Goal: Communication & Community: Answer question/provide support

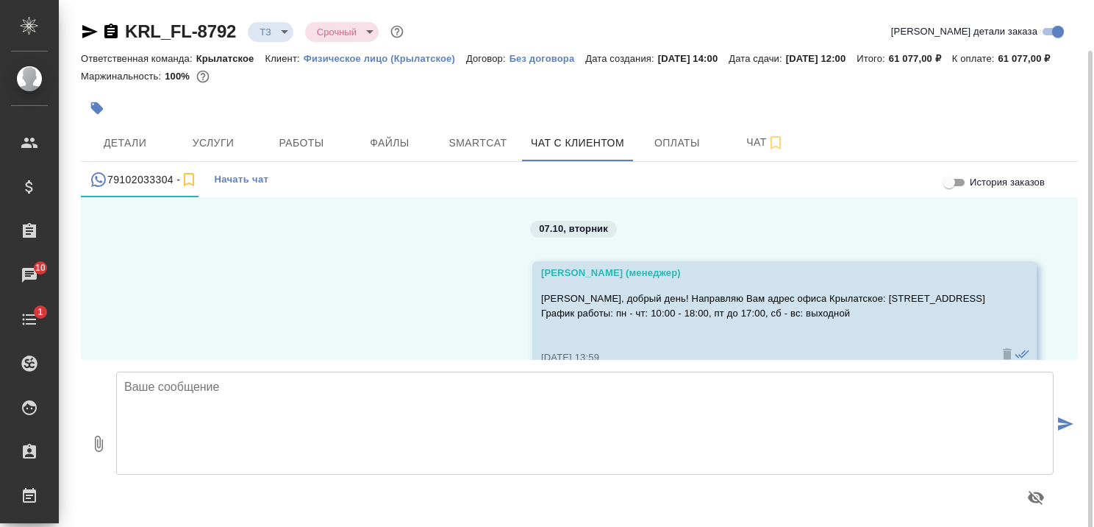
scroll to position [1130, 0]
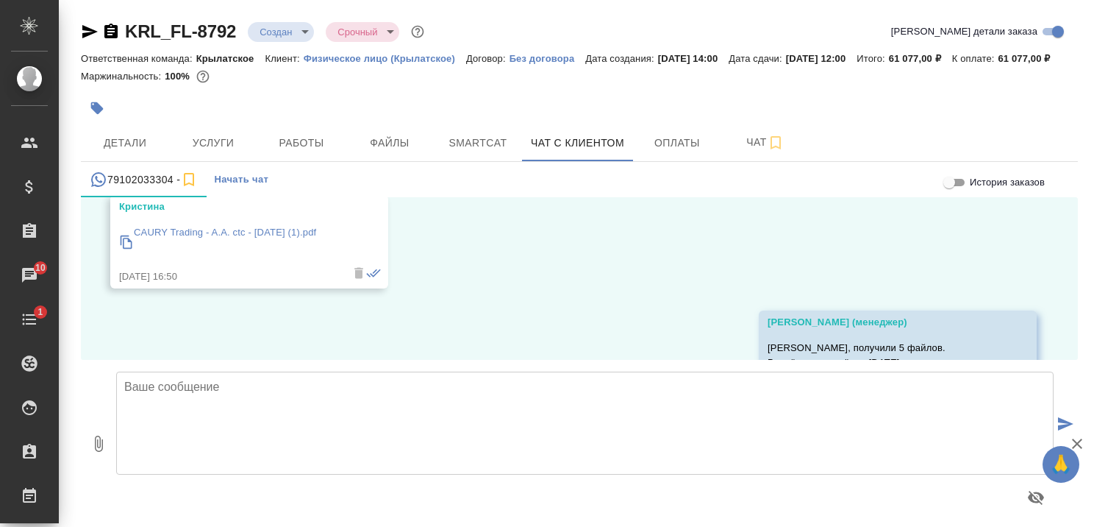
scroll to position [1130, 0]
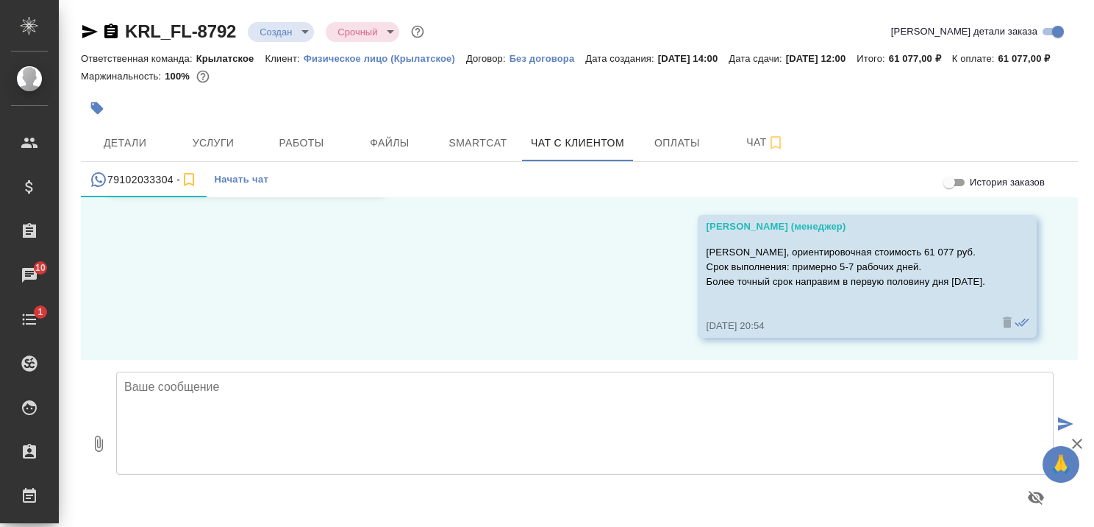
click at [472, 332] on div "07.10, [DATE] [PERSON_NAME] (менеджер) [PERSON_NAME], добрый день! Направляю Ва…" at bounding box center [579, 278] width 997 height 163
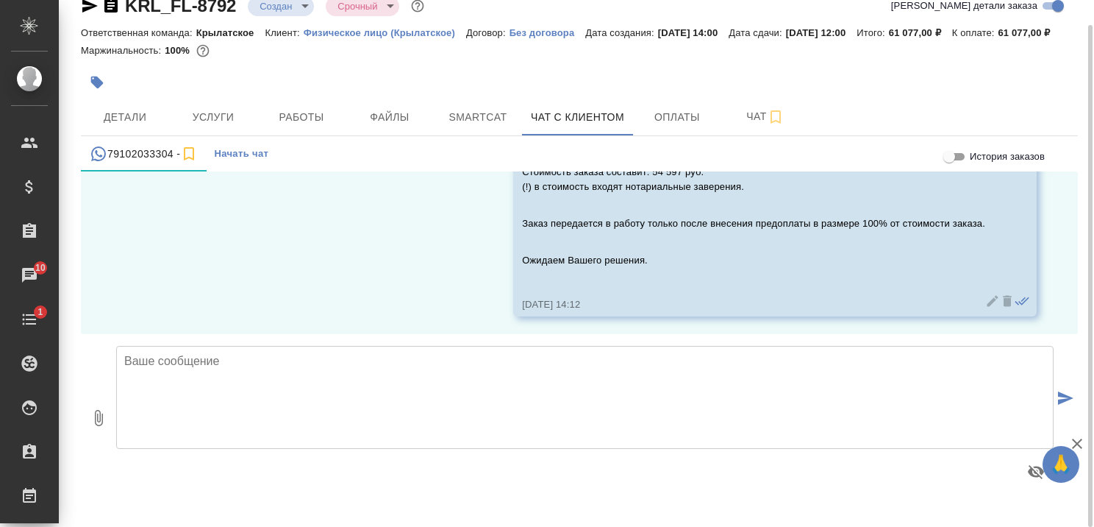
scroll to position [1463, 0]
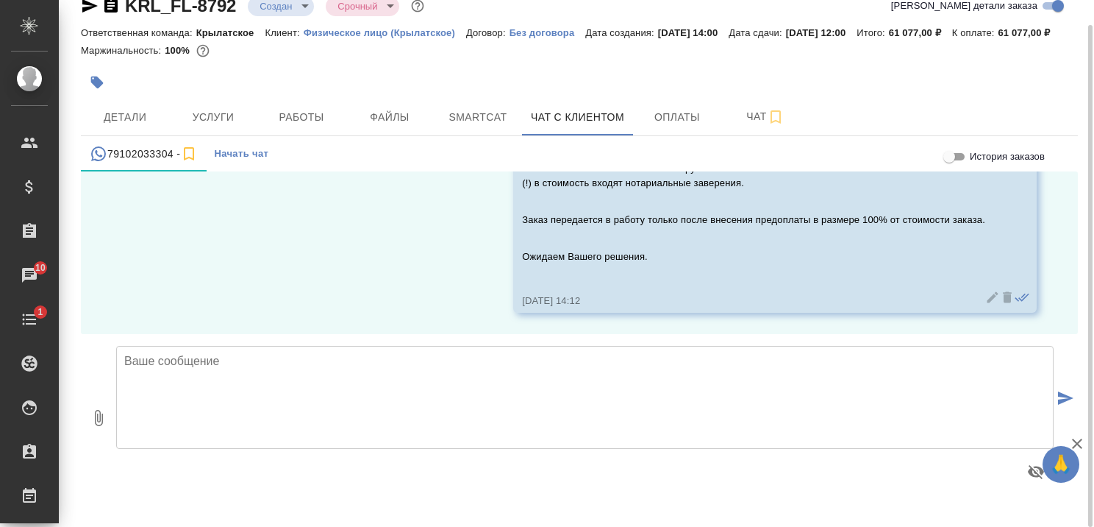
click at [377, 401] on textarea at bounding box center [585, 397] width 938 height 103
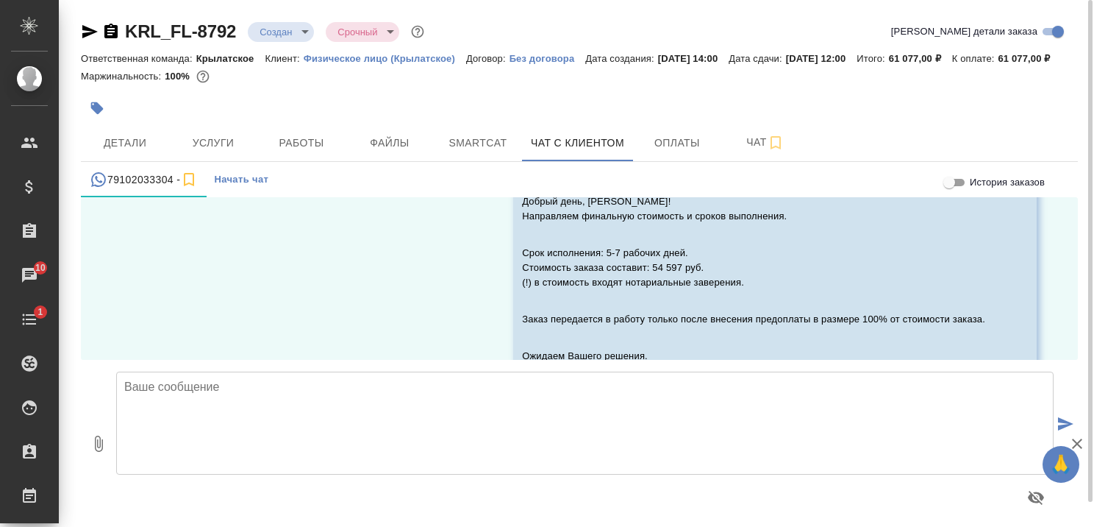
scroll to position [26, 0]
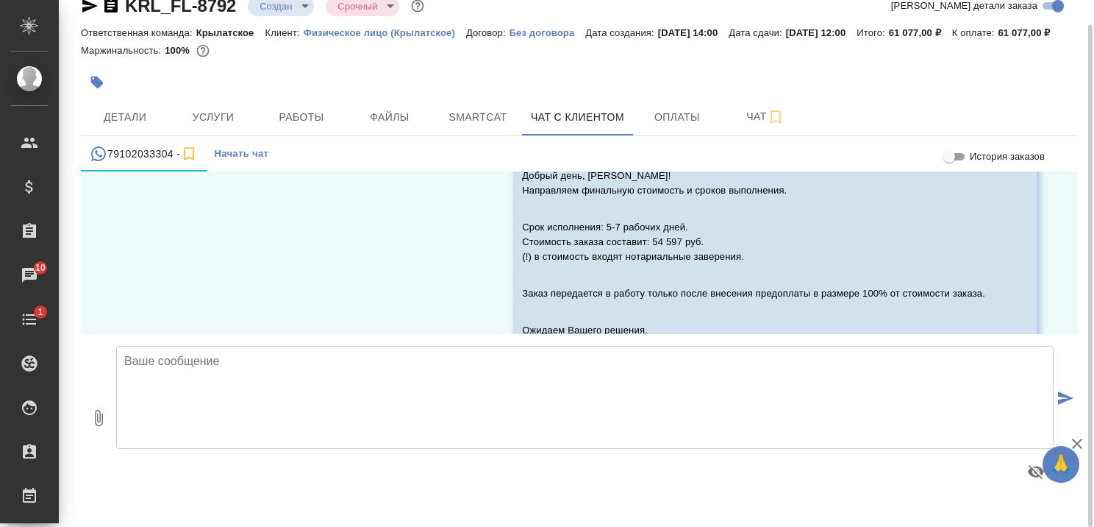
click at [363, 407] on textarea at bounding box center [585, 397] width 938 height 103
click at [427, 407] on textarea at bounding box center [585, 397] width 938 height 103
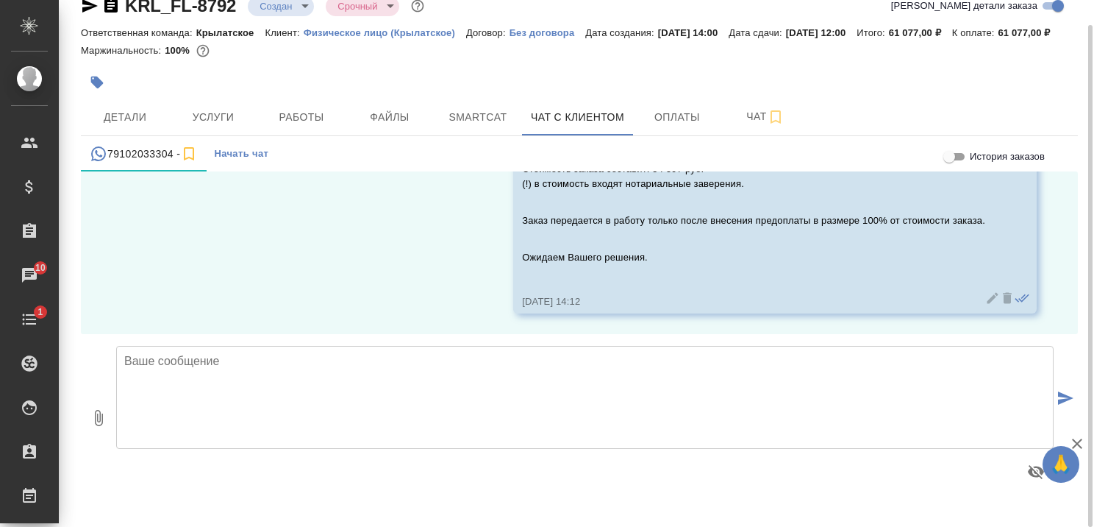
scroll to position [1463, 0]
click at [416, 407] on textarea at bounding box center [585, 397] width 938 height 103
click at [446, 403] on textarea at bounding box center [585, 397] width 938 height 103
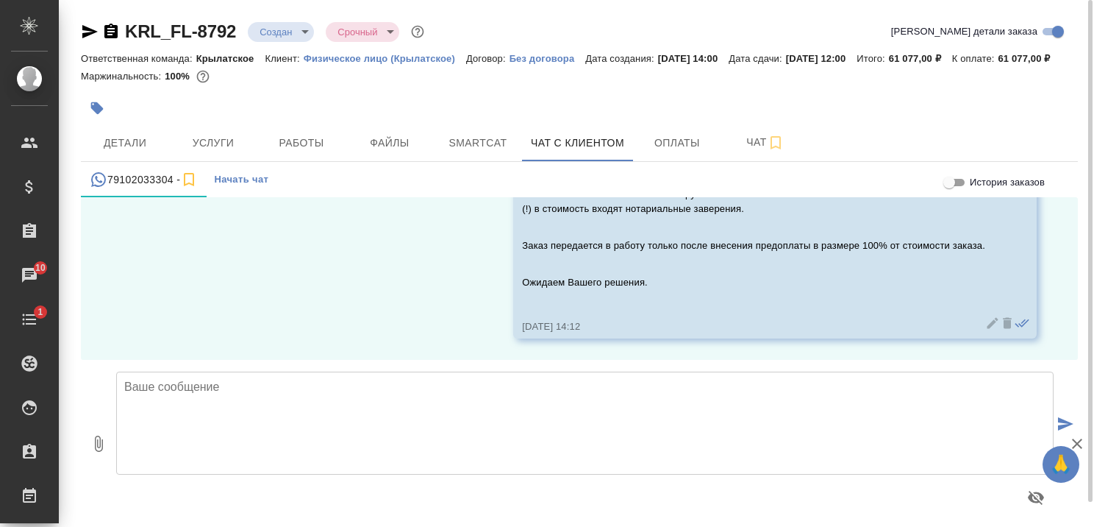
scroll to position [26, 0]
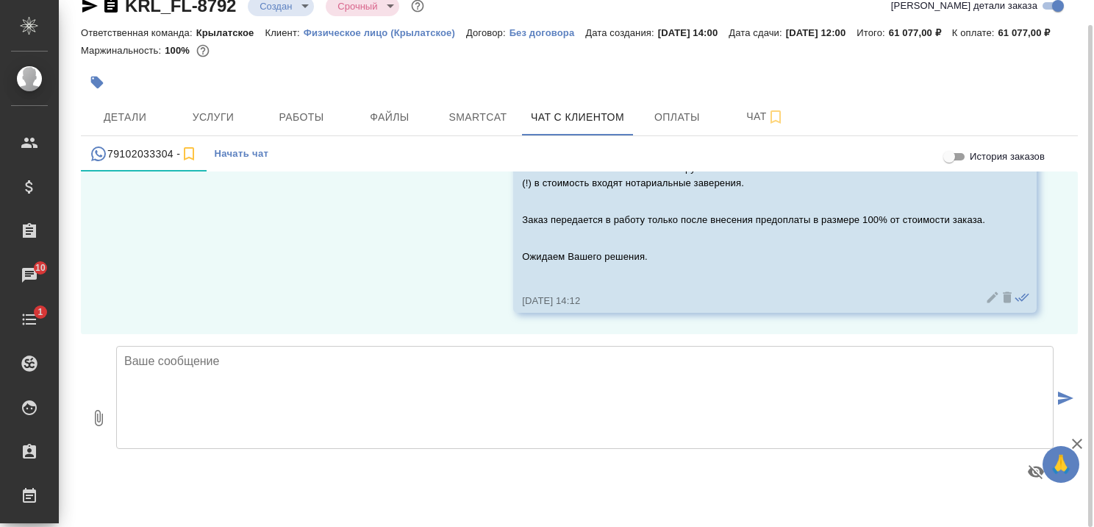
click at [369, 389] on textarea at bounding box center [585, 397] width 938 height 103
click at [377, 398] on textarea at bounding box center [585, 397] width 938 height 103
click at [357, 395] on textarea at bounding box center [585, 397] width 938 height 103
click at [343, 432] on textarea at bounding box center [585, 397] width 938 height 103
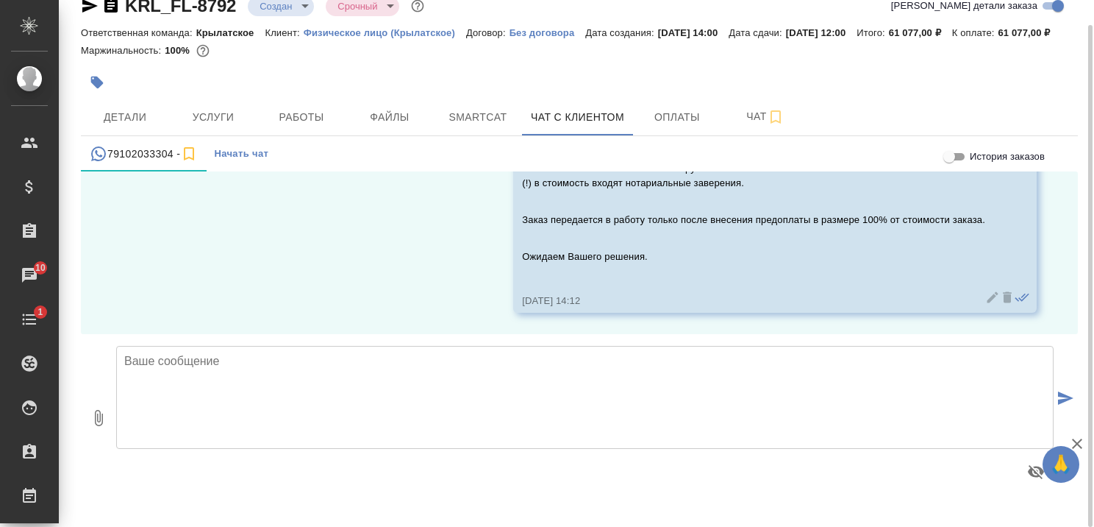
click at [312, 410] on textarea at bounding box center [585, 397] width 938 height 103
click at [1080, 442] on icon "button" at bounding box center [1078, 444] width 18 height 18
click at [615, 411] on textarea at bounding box center [585, 397] width 938 height 103
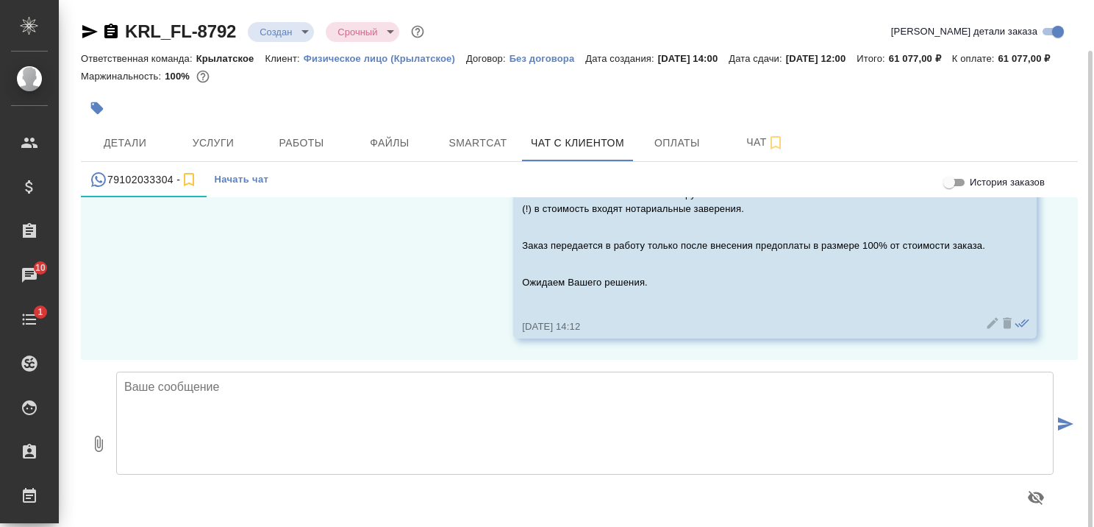
scroll to position [26, 0]
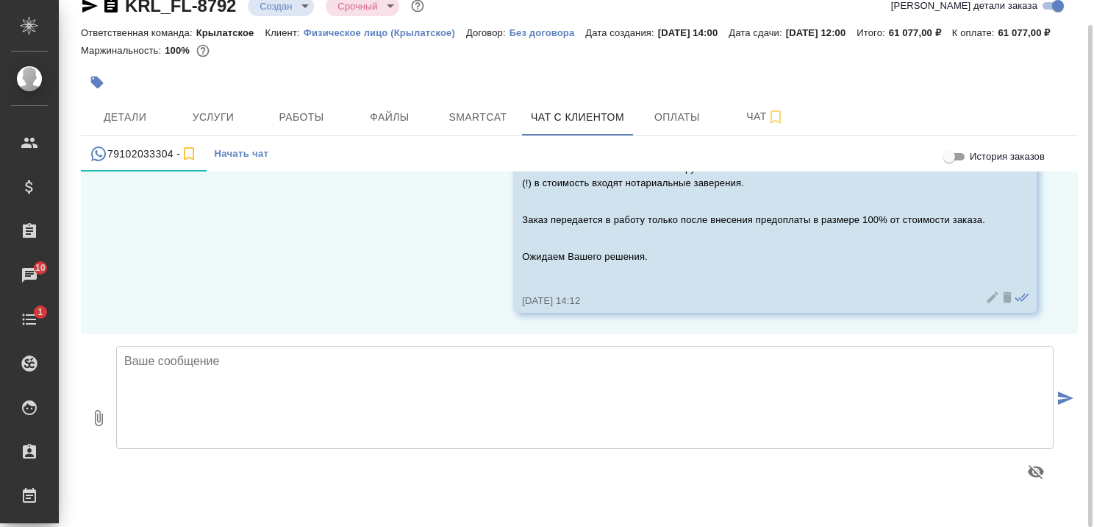
click at [367, 412] on textarea at bounding box center [585, 397] width 938 height 103
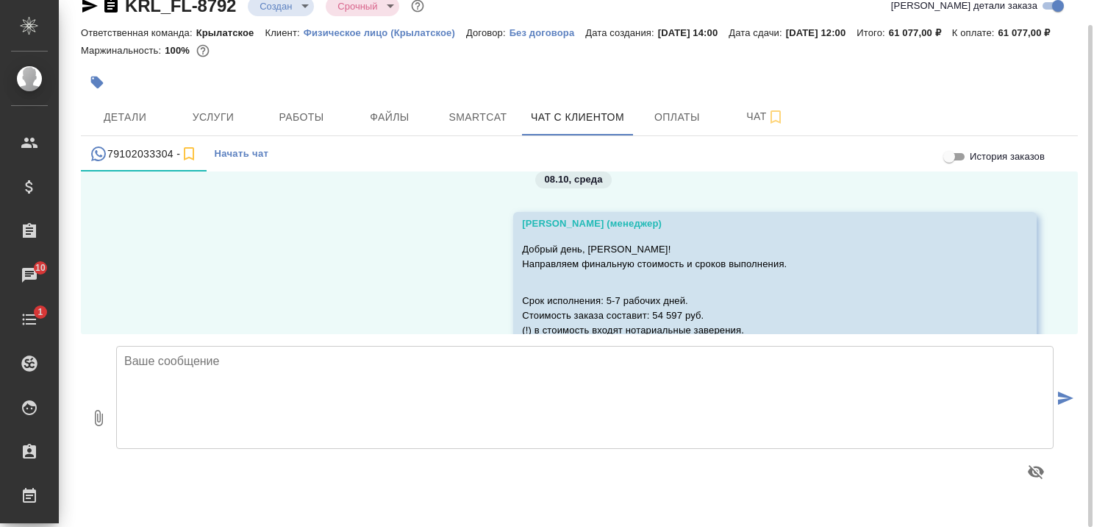
scroll to position [1463, 0]
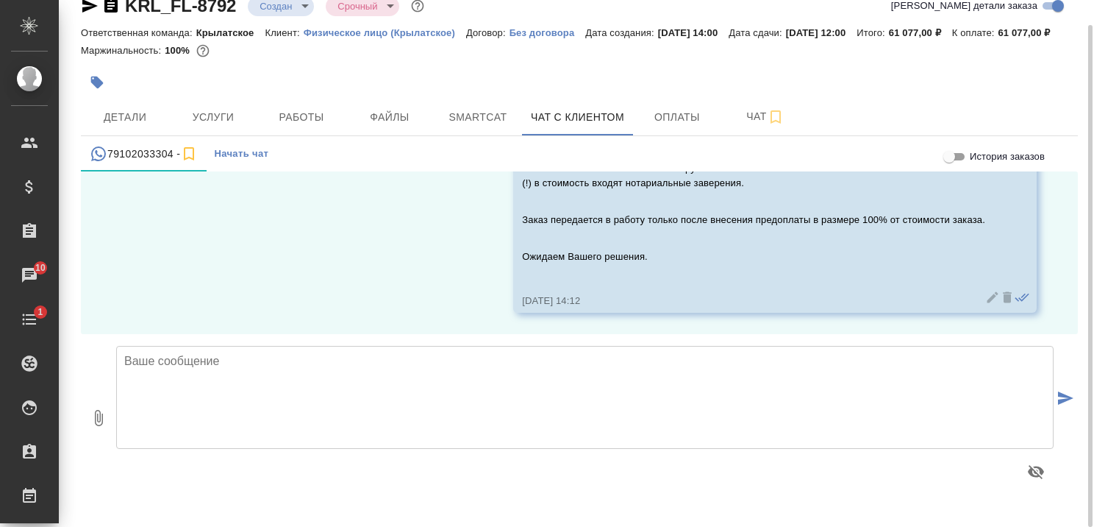
click at [299, 397] on textarea at bounding box center [585, 397] width 938 height 103
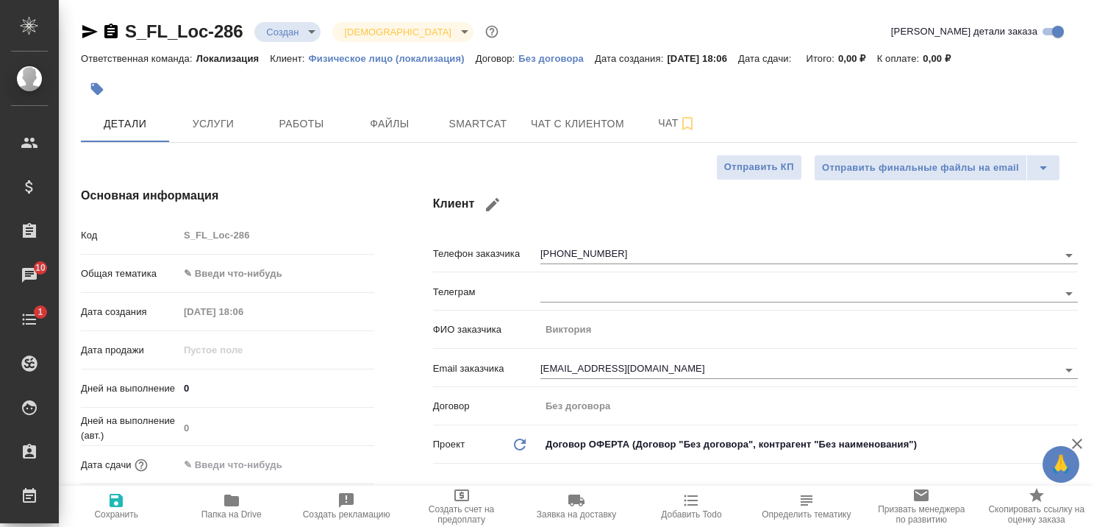
select select "RU"
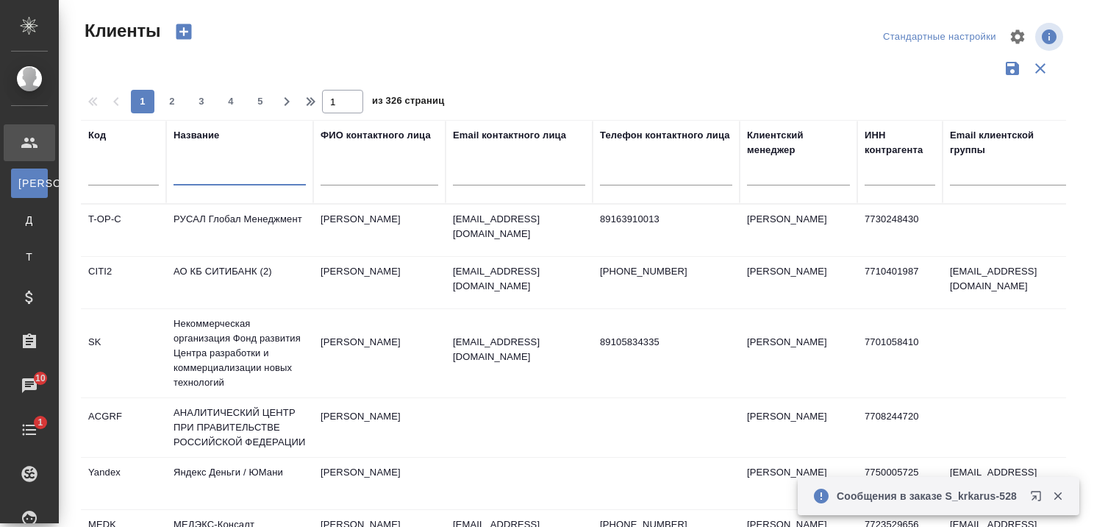
select select "RU"
